Goal: Use online tool/utility: Utilize a website feature to perform a specific function

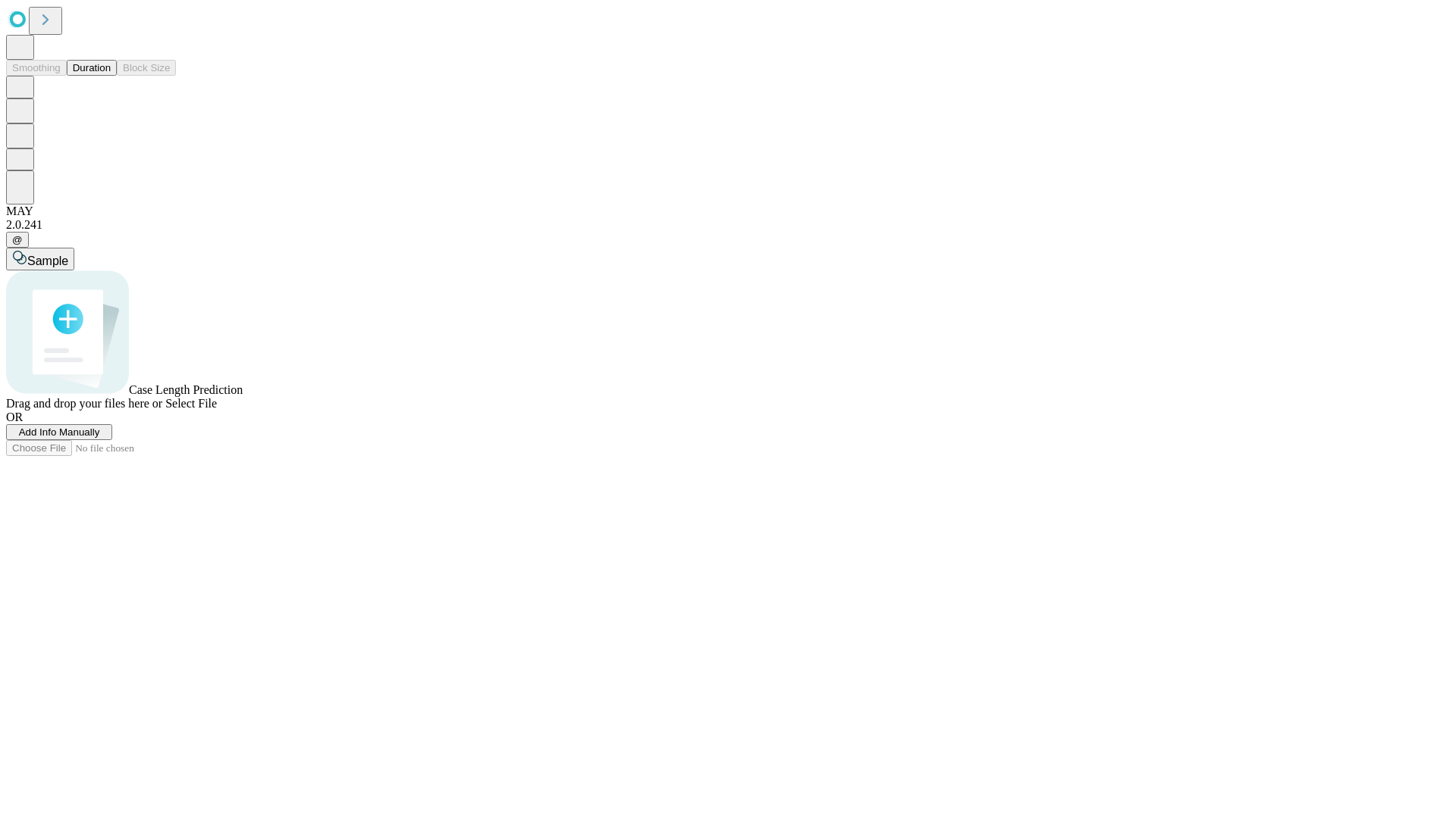
click at [100, 438] on span "Add Info Manually" at bounding box center [59, 432] width 81 height 11
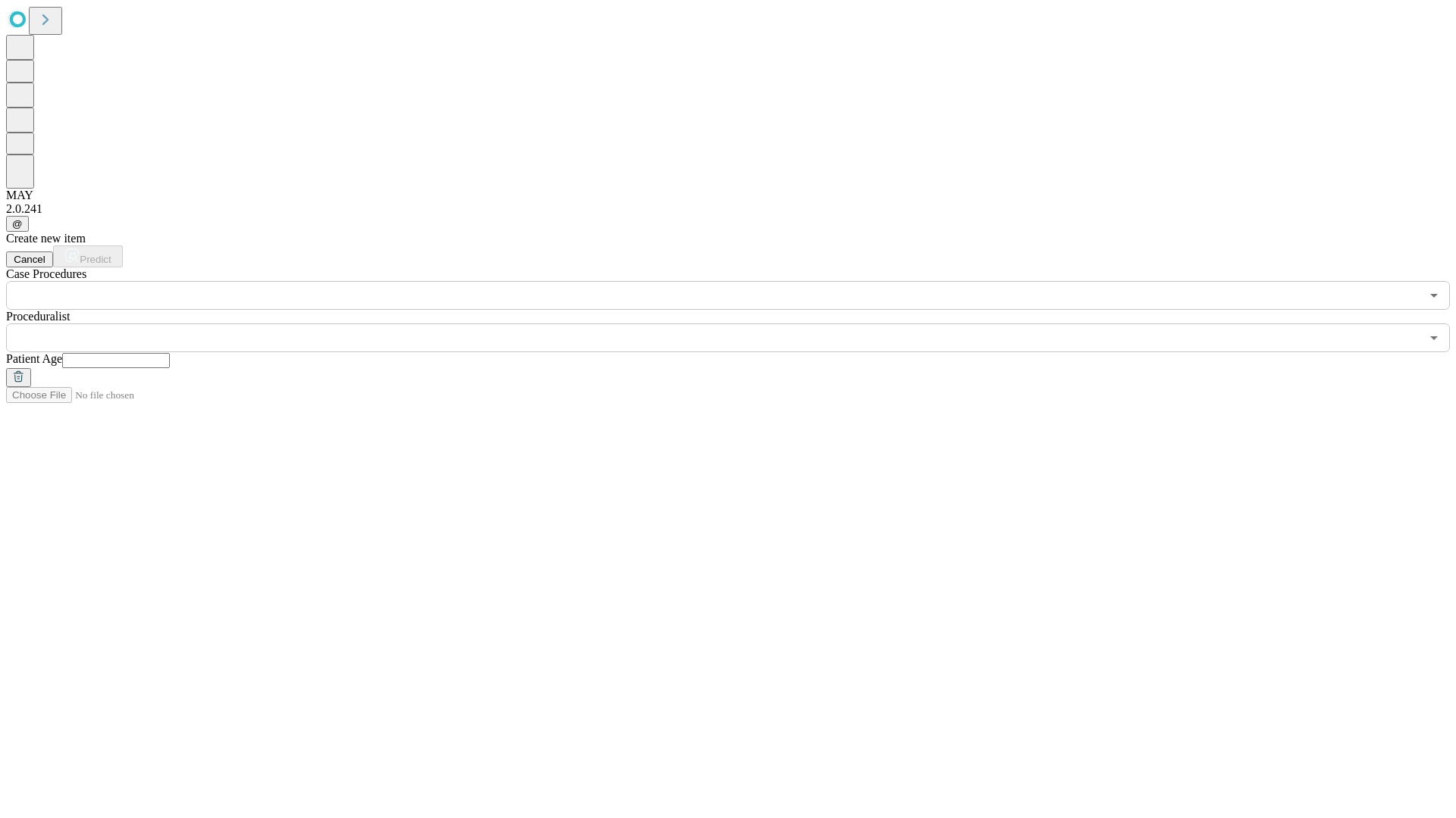
click at [170, 353] on input "text" at bounding box center [116, 361] width 108 height 15
type input "**"
click at [739, 324] on input "text" at bounding box center [712, 338] width 1414 height 29
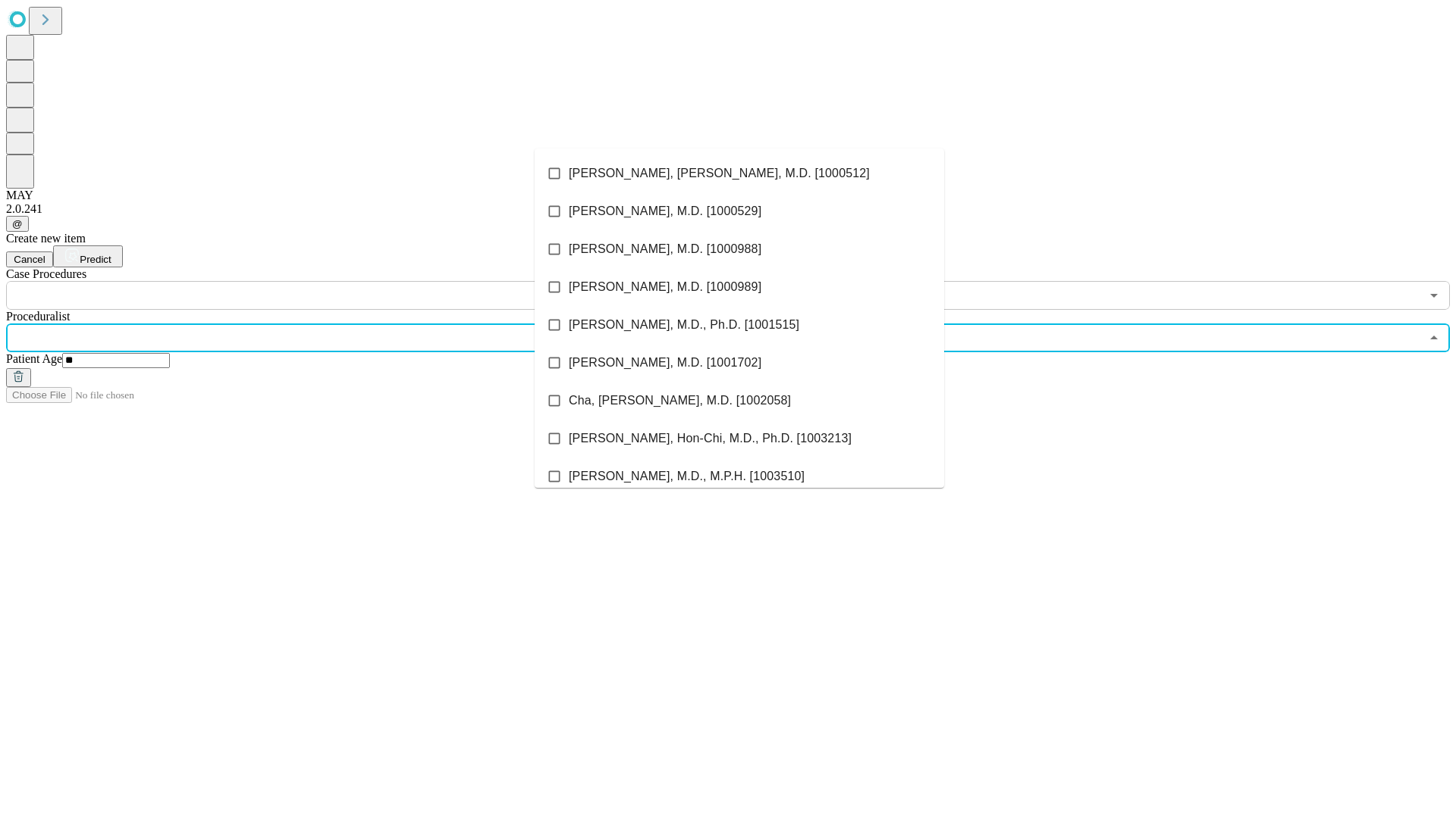
click at [740, 173] on li "[PERSON_NAME], [PERSON_NAME], M.D. [1000512]" at bounding box center [739, 173] width 409 height 38
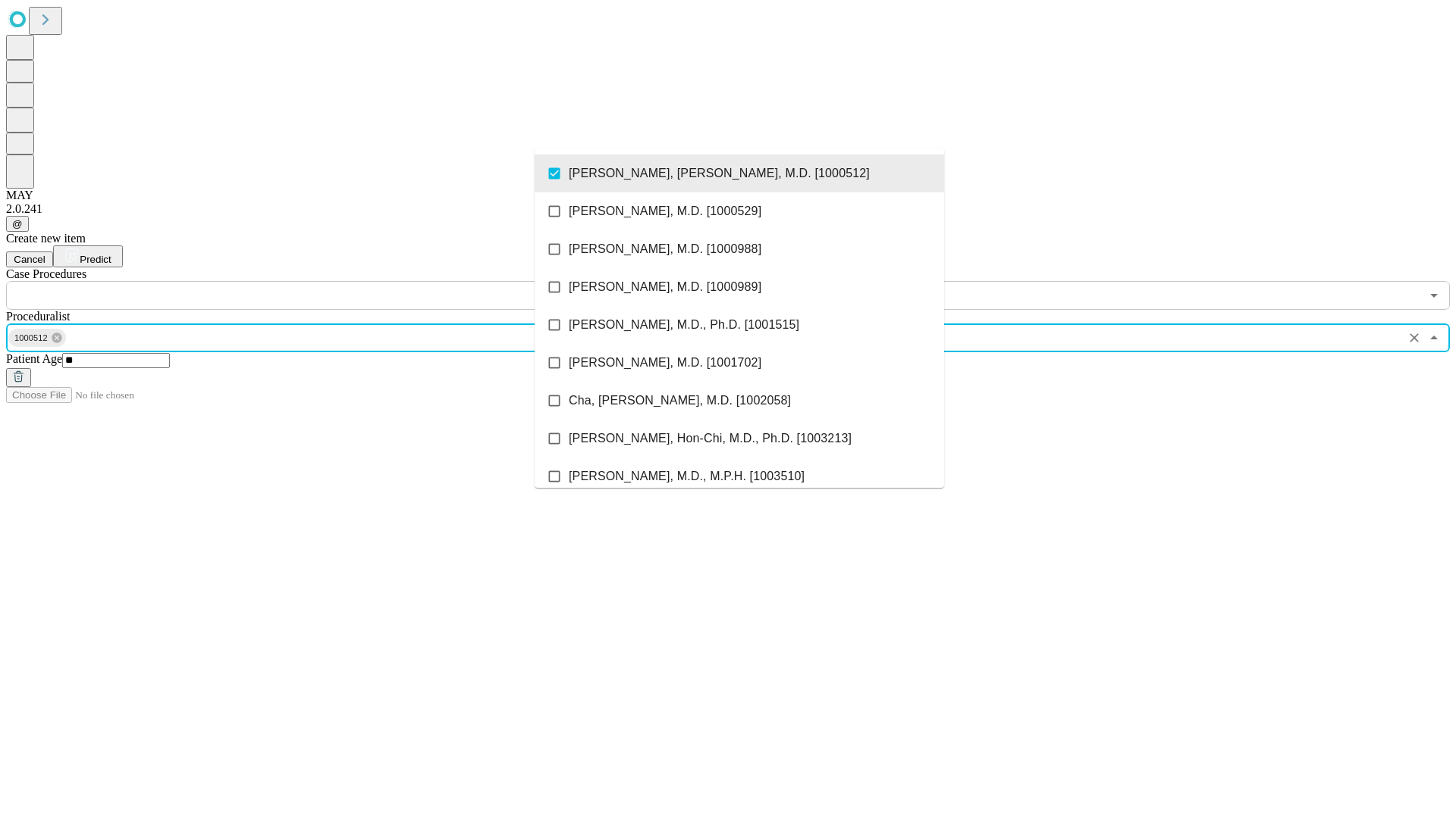
click at [319, 281] on input "text" at bounding box center [712, 295] width 1414 height 29
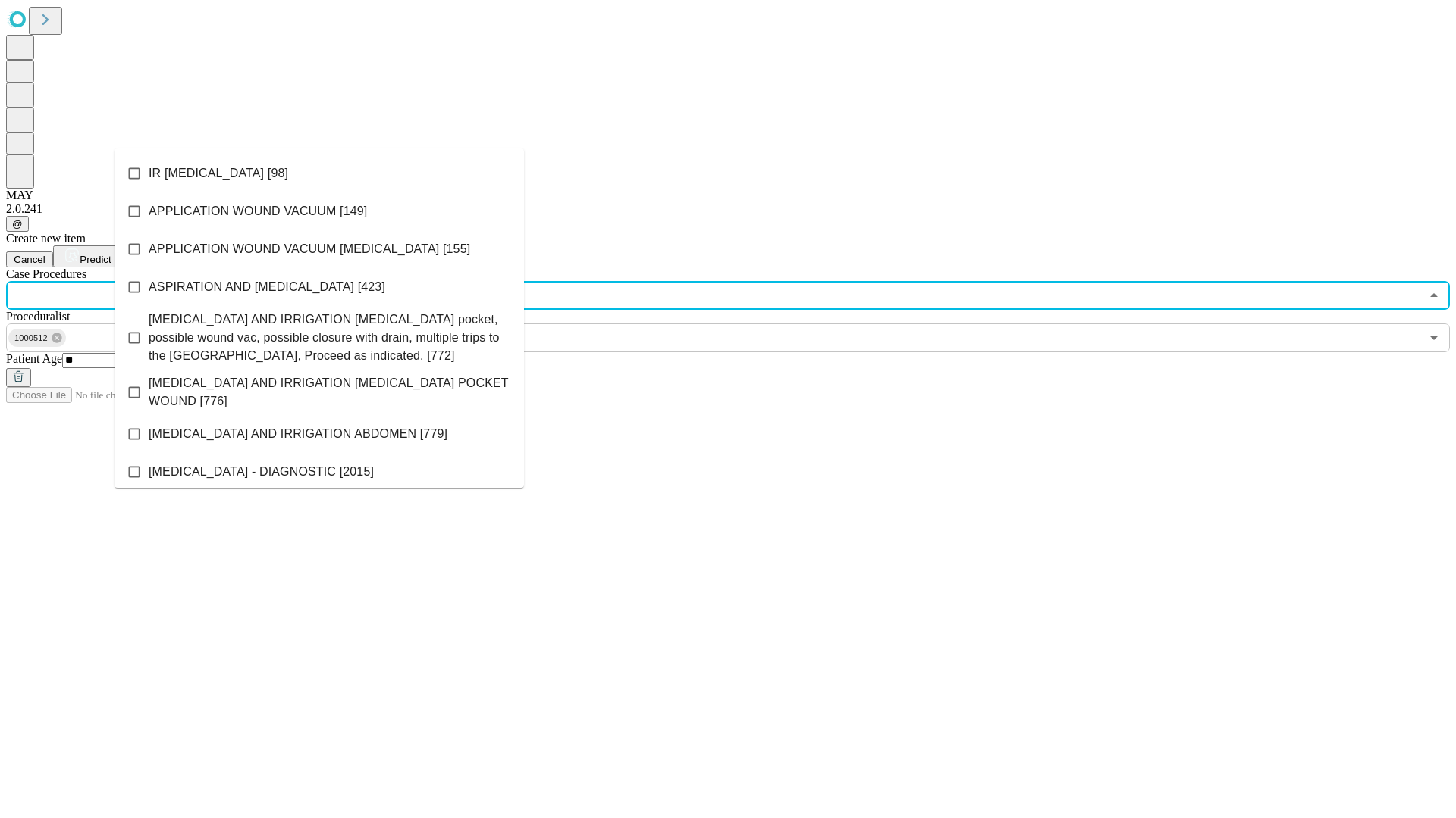
click at [319, 173] on li "IR [MEDICAL_DATA] [98]" at bounding box center [319, 173] width 409 height 38
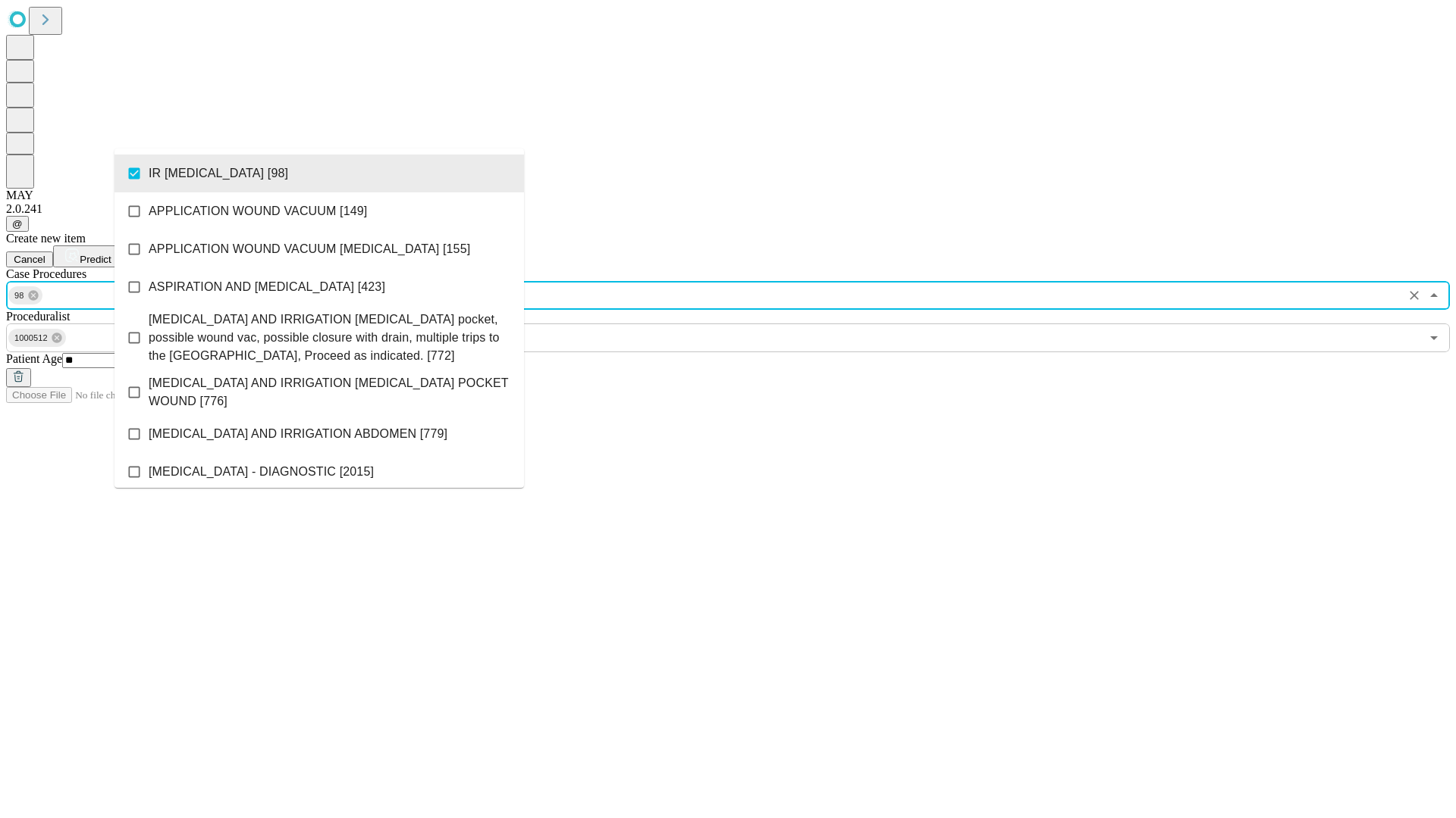
click at [111, 254] on span "Predict" at bounding box center [95, 260] width 31 height 11
